Goal: Check status: Check status

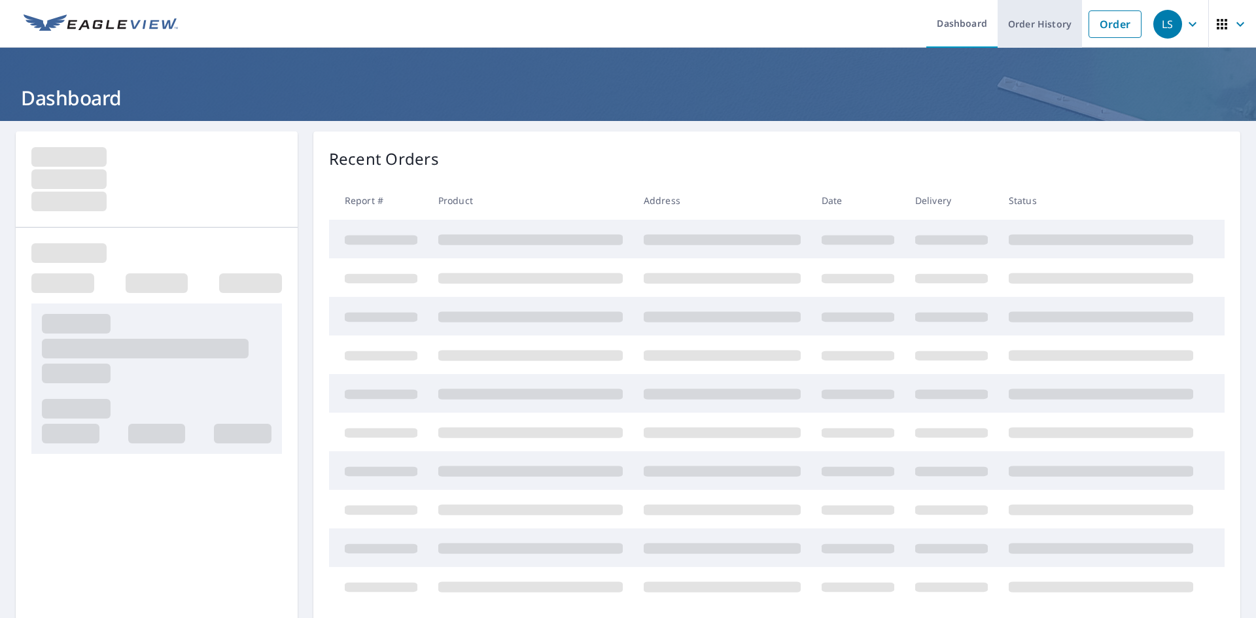
click at [1024, 29] on link "Order History" at bounding box center [1040, 24] width 84 height 48
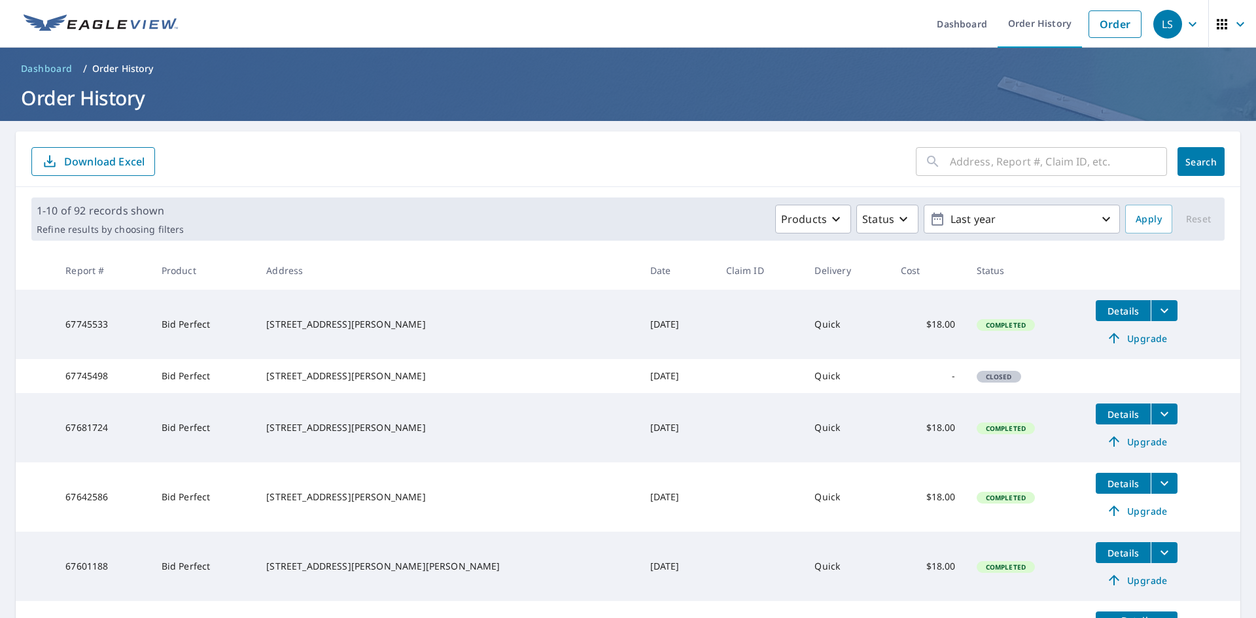
click at [982, 167] on input "text" at bounding box center [1058, 161] width 217 height 37
paste input "[STREET_ADDRESS]"
type input "[STREET_ADDRESS]"
click at [1104, 421] on span "Details" at bounding box center [1123, 414] width 39 height 12
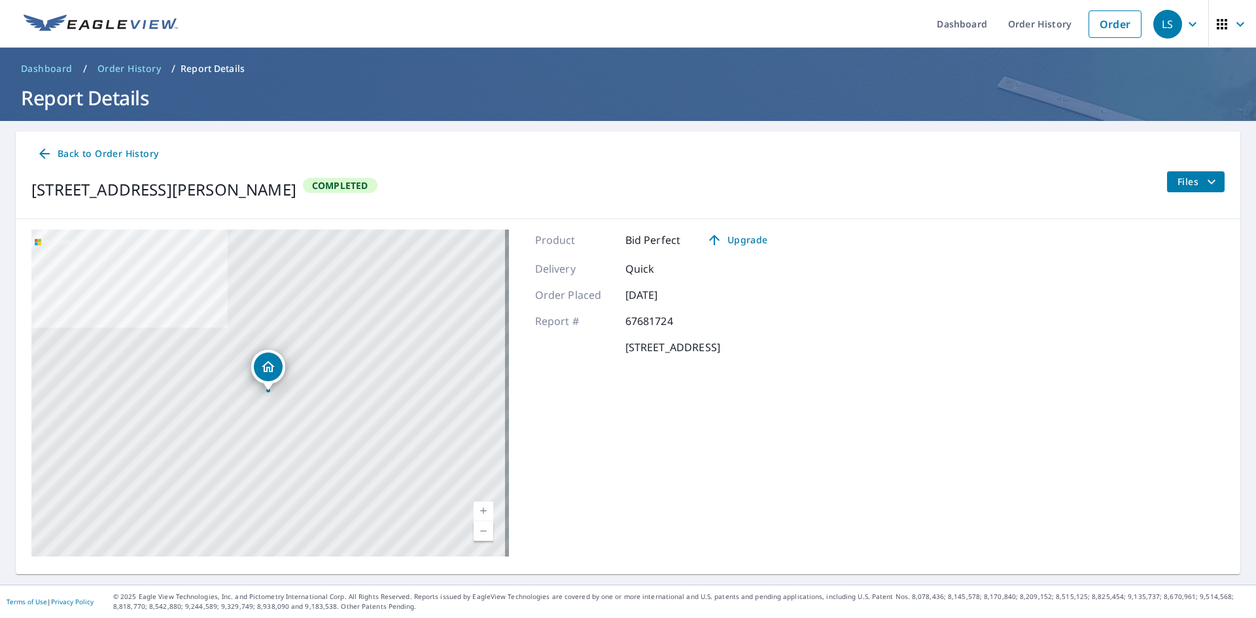
click at [1205, 183] on icon "filesDropdownBtn-67681724" at bounding box center [1212, 182] width 16 height 16
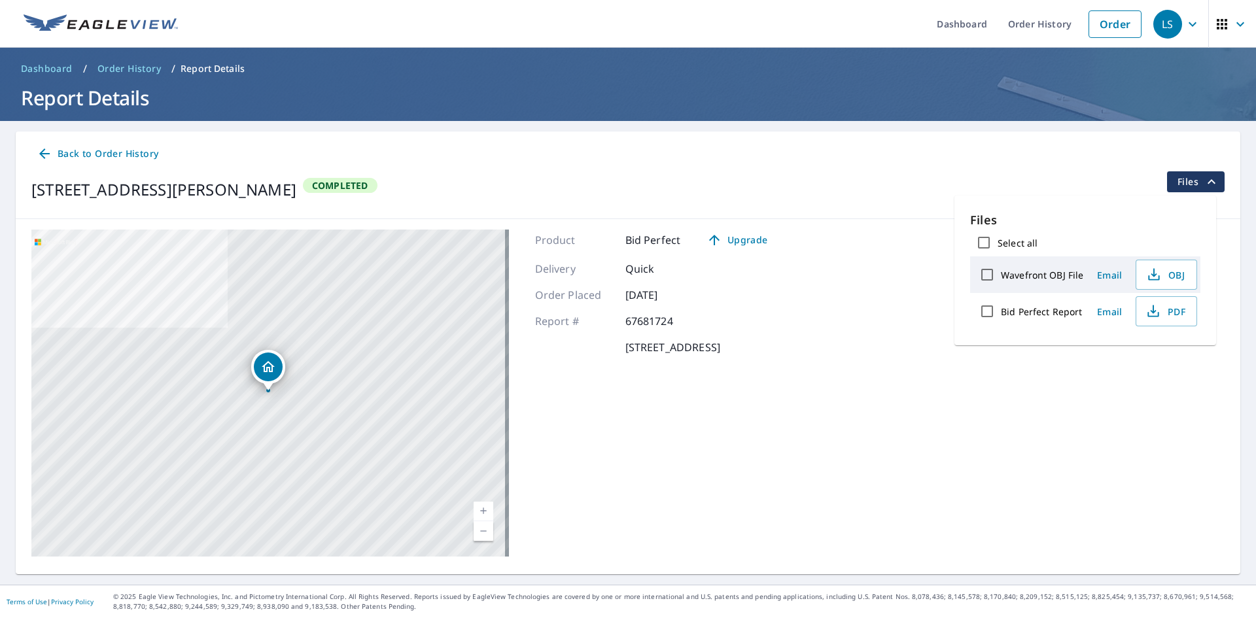
click at [984, 314] on input "Bid Perfect Report" at bounding box center [986, 311] width 27 height 27
checkbox input "true"
click at [1158, 316] on icon "button" at bounding box center [1153, 312] width 16 height 16
